Goal: Entertainment & Leisure: Consume media (video, audio)

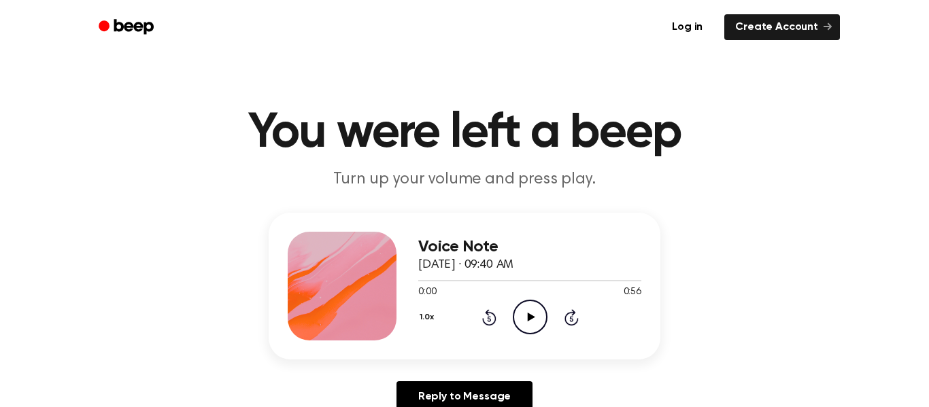
click at [530, 310] on icon "Play Audio" at bounding box center [530, 317] width 35 height 35
click at [530, 310] on icon "Pause Audio" at bounding box center [530, 317] width 35 height 35
click at [529, 323] on icon "Play Audio" at bounding box center [530, 317] width 35 height 35
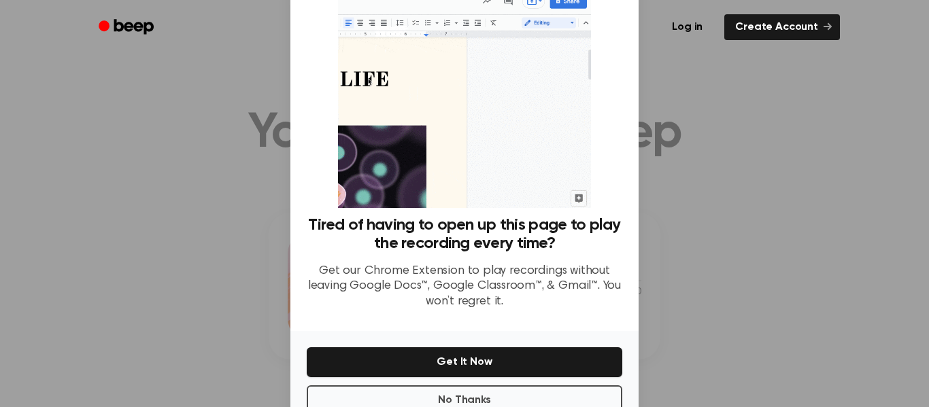
scroll to position [88, 0]
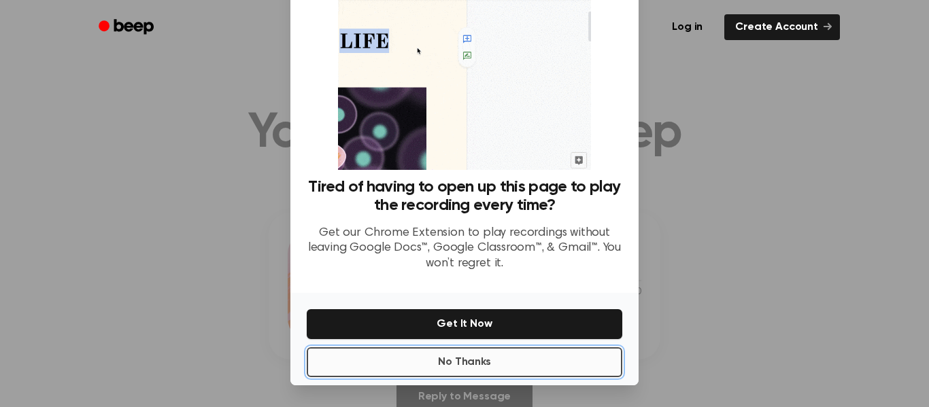
click at [348, 364] on button "No Thanks" at bounding box center [465, 363] width 316 height 30
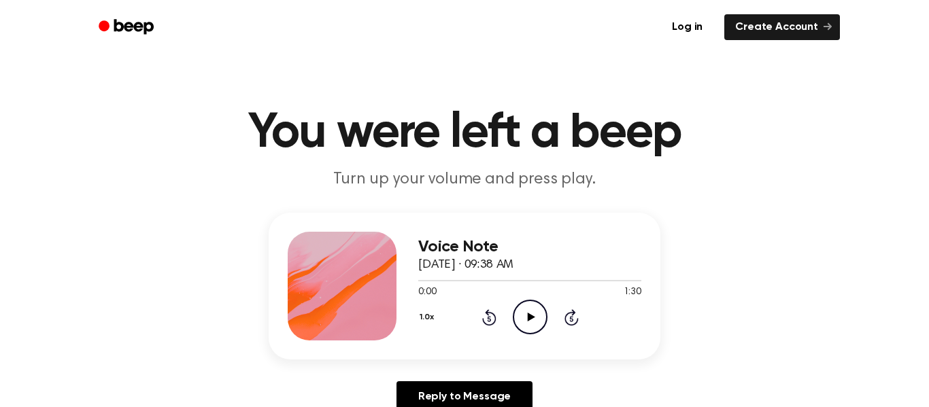
click at [525, 319] on icon "Play Audio" at bounding box center [530, 317] width 35 height 35
click at [525, 319] on icon "Pause Audio" at bounding box center [530, 317] width 35 height 35
